Goal: Transaction & Acquisition: Download file/media

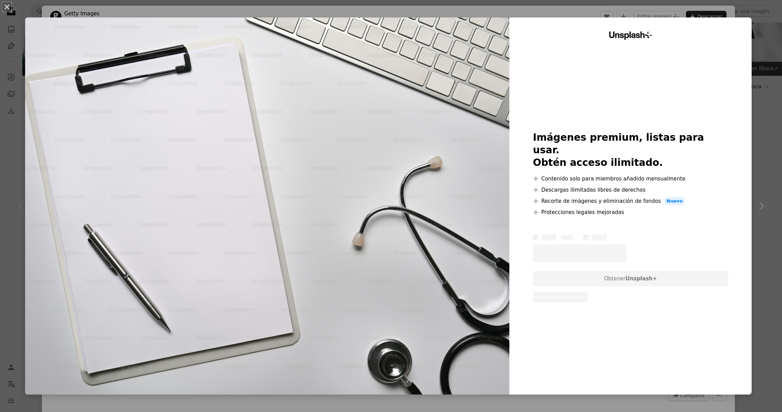
scroll to position [47, 0]
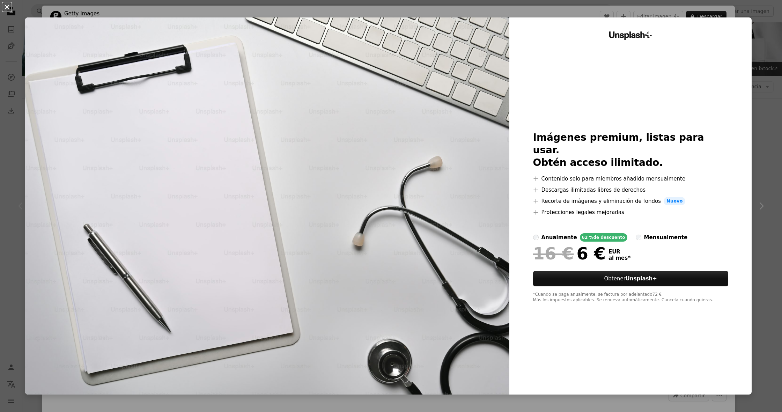
click at [9, 8] on button "An X shape" at bounding box center [7, 7] width 8 height 8
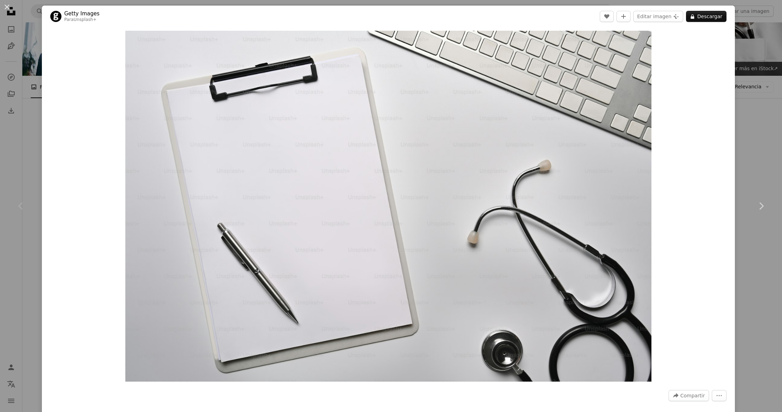
click at [27, 59] on div "An X shape Chevron left Chevron right Getty Images Para Unsplash+ A heart A plu…" at bounding box center [391, 206] width 782 height 412
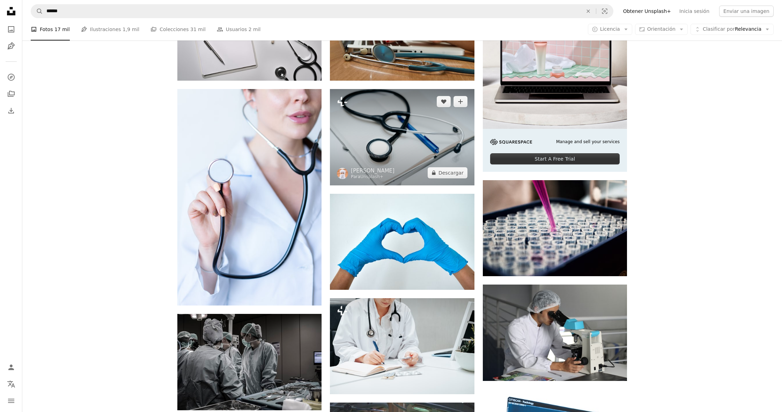
scroll to position [218, 0]
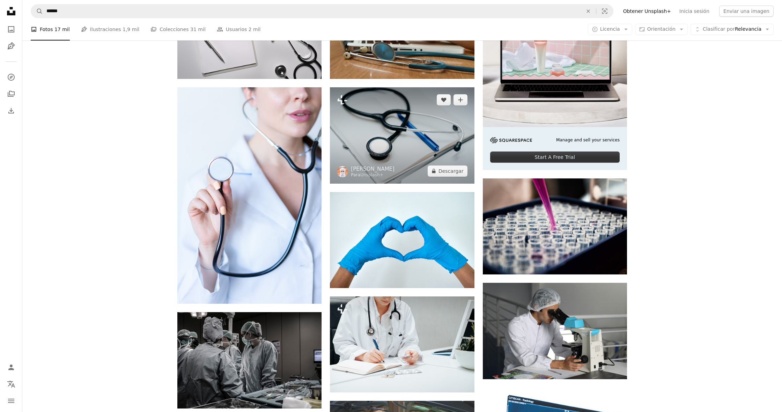
click at [383, 155] on img at bounding box center [402, 135] width 144 height 96
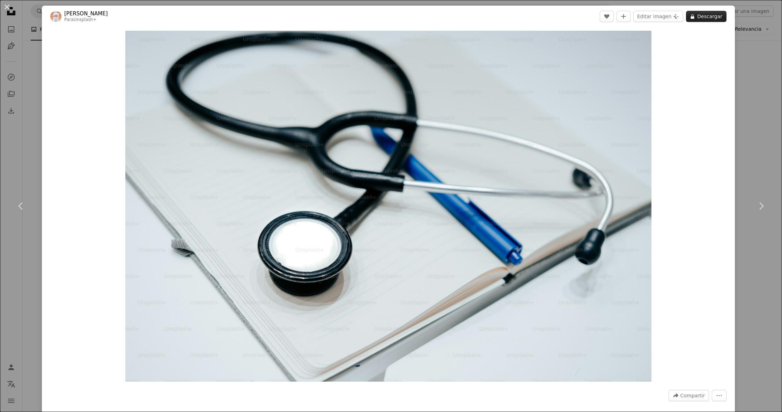
click at [717, 18] on button "A lock Descargar" at bounding box center [706, 16] width 40 height 11
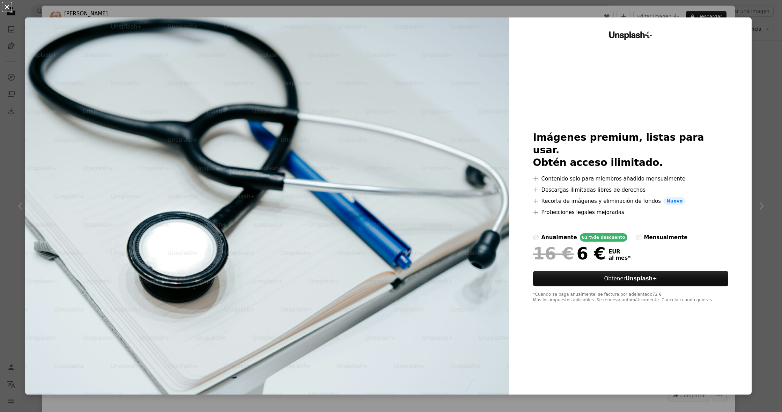
click at [9, 8] on button "An X shape" at bounding box center [7, 7] width 8 height 8
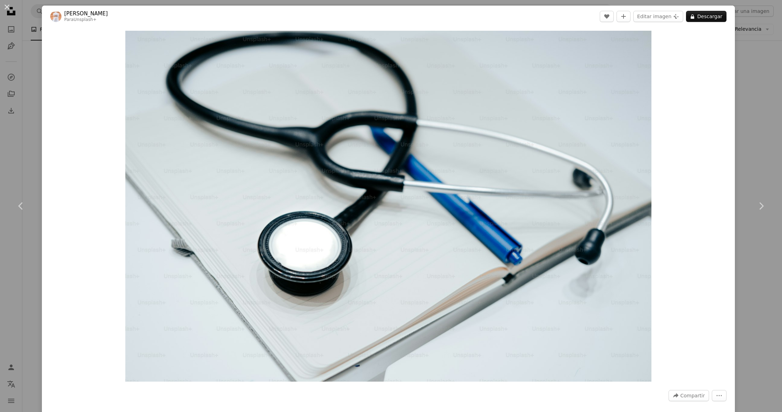
click at [19, 74] on div "An X shape Chevron left Chevron right [PERSON_NAME] Para Unsplash+ A heart A pl…" at bounding box center [391, 206] width 782 height 412
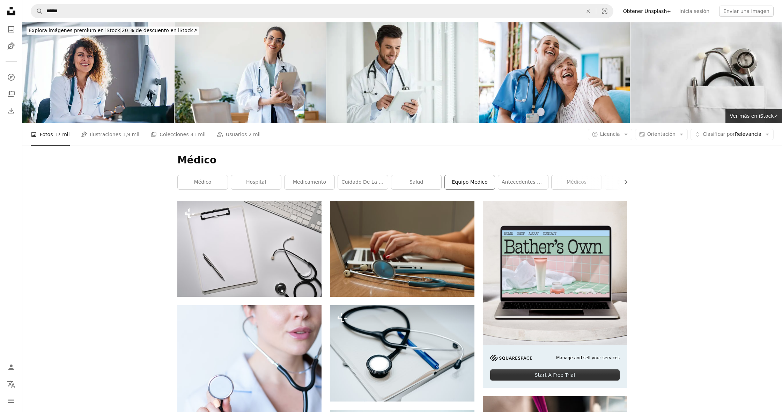
click at [466, 181] on link "Equipo medico" at bounding box center [470, 182] width 50 height 14
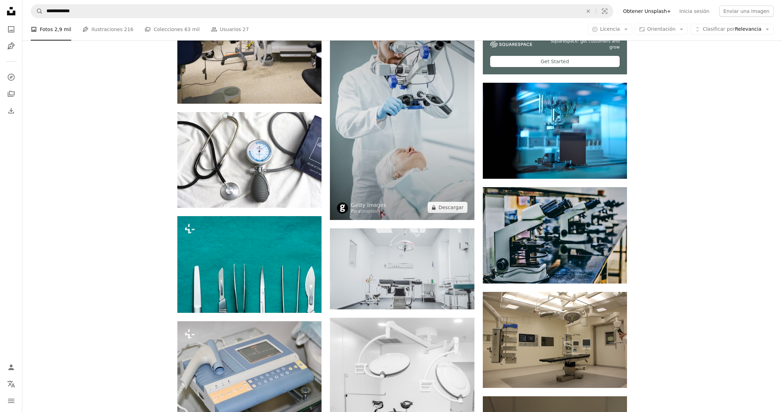
scroll to position [334, 0]
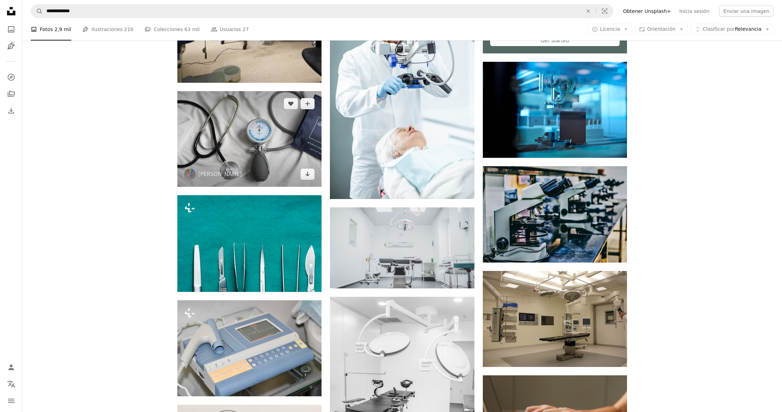
click at [262, 160] on img at bounding box center [249, 139] width 144 height 96
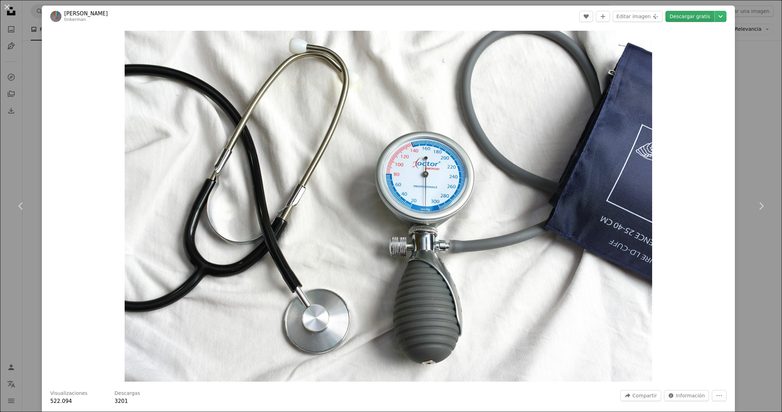
click at [702, 17] on link "Descargar gratis" at bounding box center [689, 16] width 49 height 11
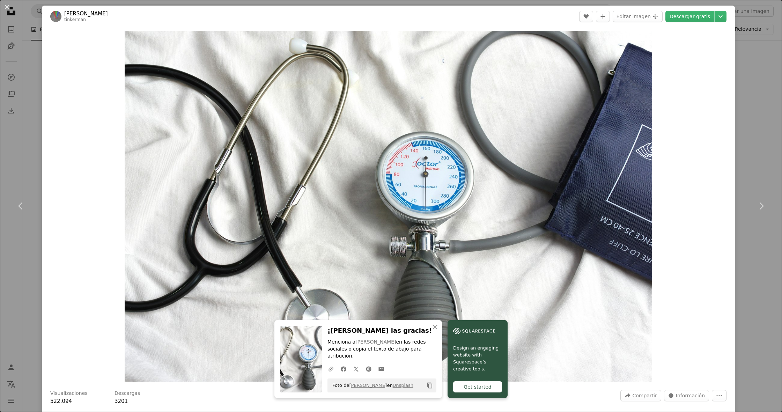
click at [747, 30] on div "An X shape Chevron left Chevron right An X shape Cerrar ¡Dale las gracias! Menc…" at bounding box center [391, 206] width 782 height 412
